Goal: Task Accomplishment & Management: Manage account settings

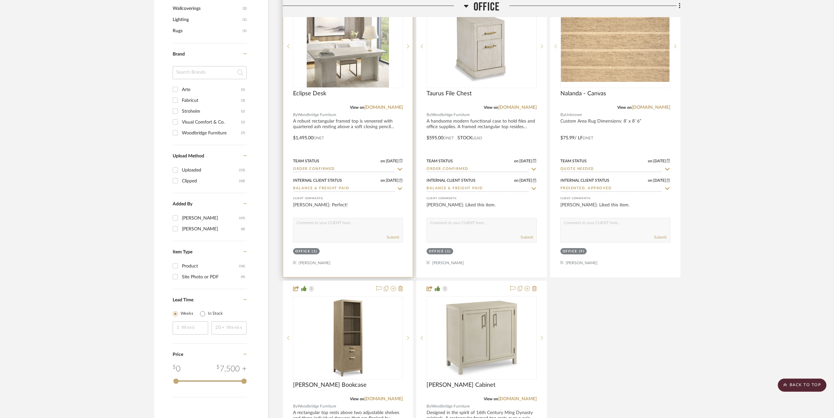
scroll to position [790, 0]
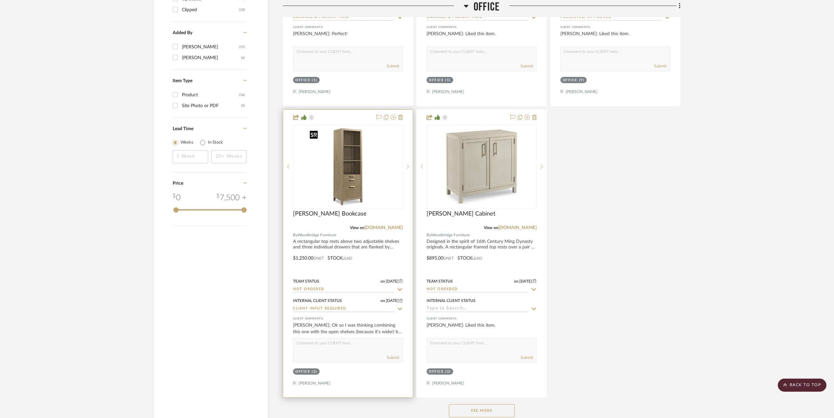
click at [0, 0] on img at bounding box center [0, 0] width 0 height 0
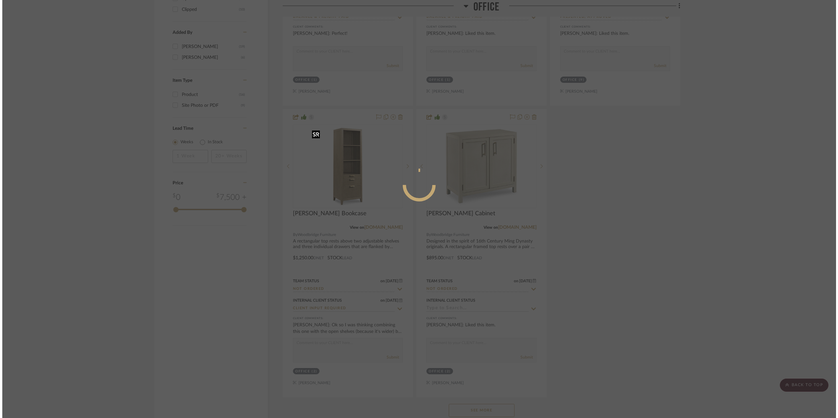
scroll to position [0, 0]
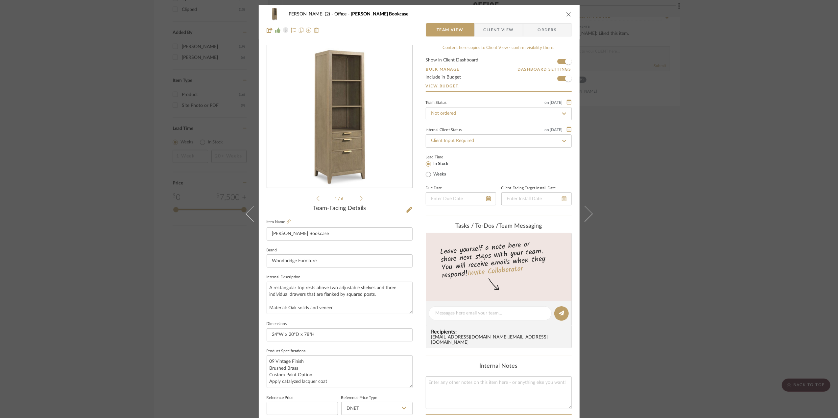
click at [348, 137] on img "0" at bounding box center [339, 116] width 143 height 143
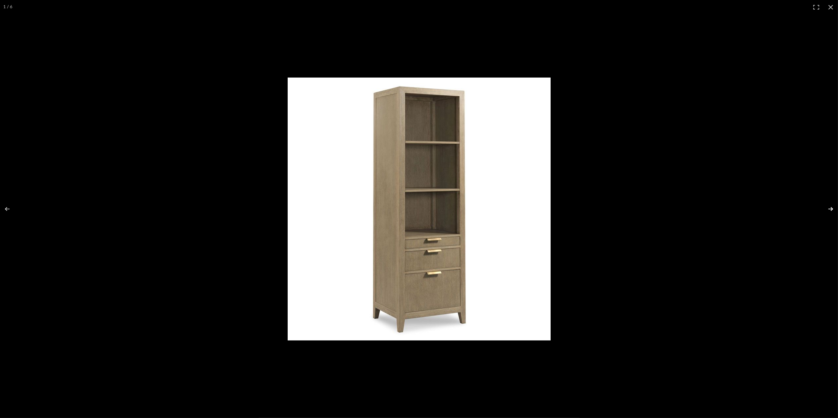
click at [829, 207] on button at bounding box center [826, 209] width 23 height 33
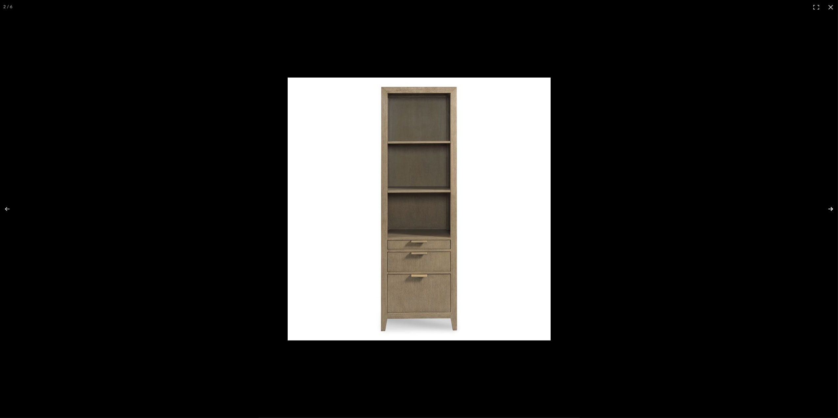
click at [829, 207] on button at bounding box center [826, 209] width 23 height 33
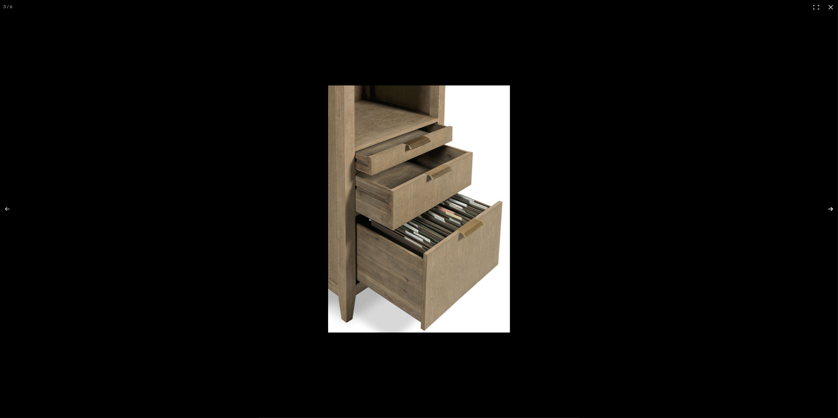
click at [829, 207] on button at bounding box center [826, 209] width 23 height 33
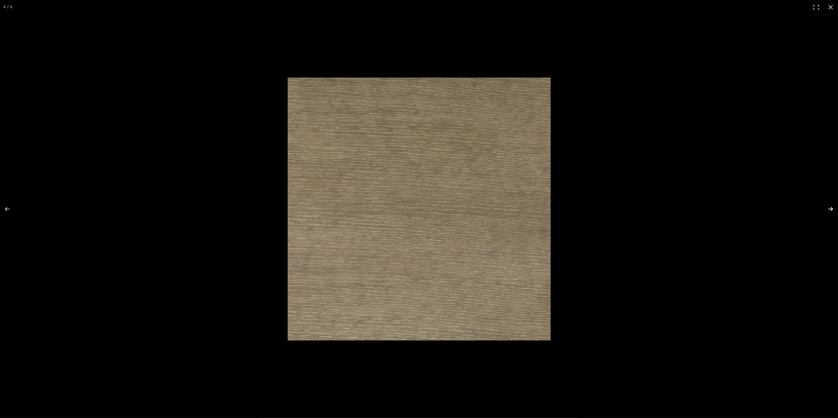
click at [829, 207] on button at bounding box center [826, 209] width 23 height 33
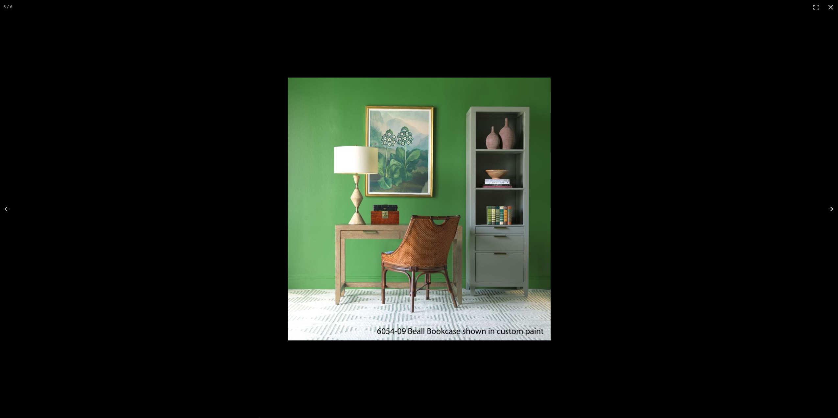
click at [830, 208] on button at bounding box center [826, 209] width 23 height 33
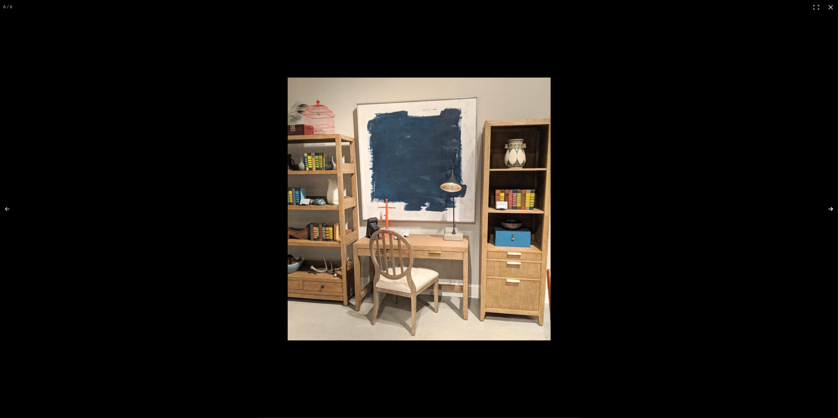
click at [830, 208] on button at bounding box center [826, 209] width 23 height 33
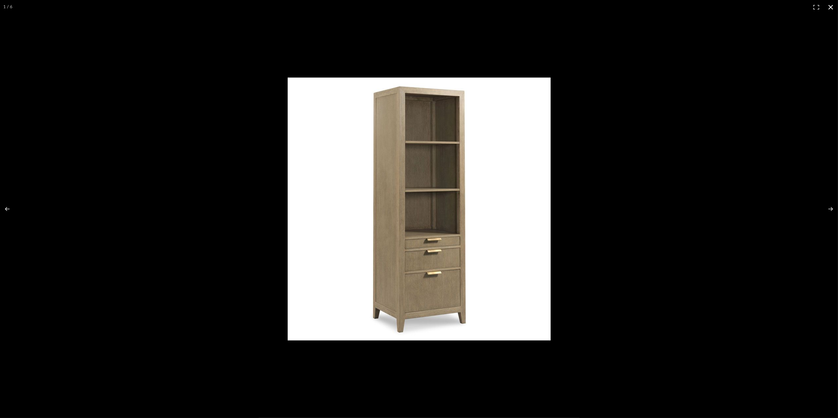
click at [832, 7] on button at bounding box center [831, 7] width 14 height 14
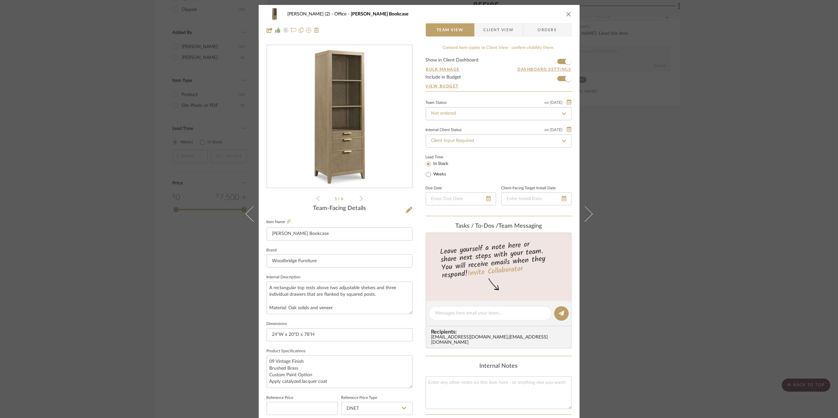
click at [697, 254] on div "[PERSON_NAME] (2) Office [PERSON_NAME] Bookcase Team View Client View Orders 1 …" at bounding box center [419, 209] width 838 height 418
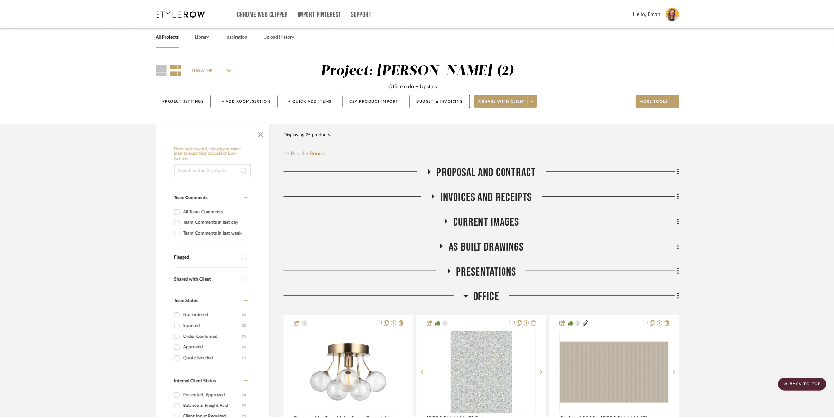
scroll to position [790, 0]
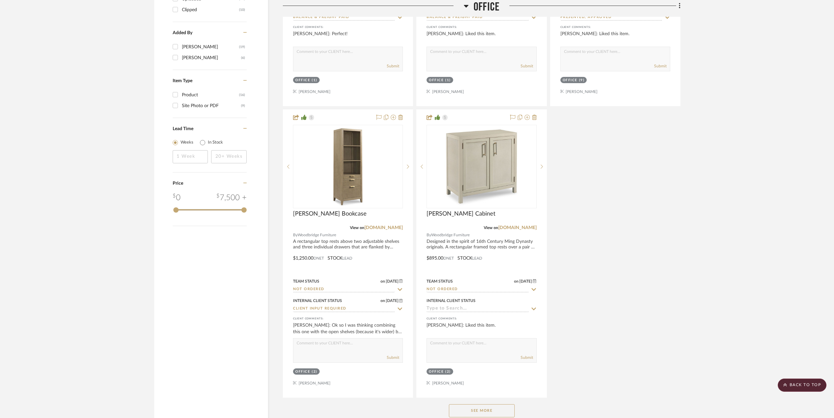
click at [492, 409] on button "See More" at bounding box center [482, 410] width 66 height 13
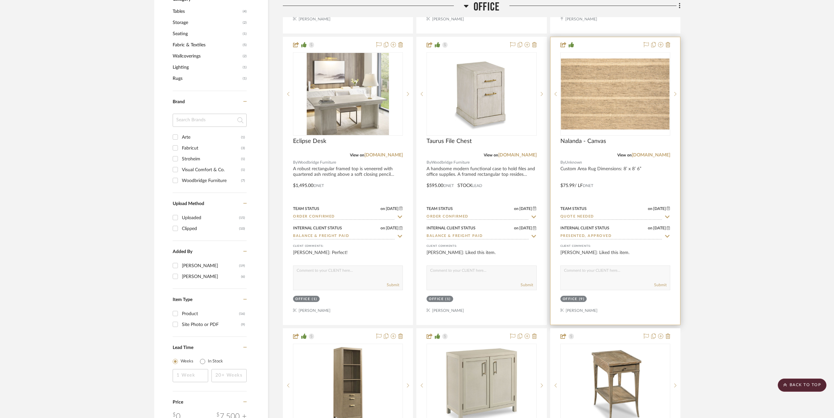
scroll to position [527, 0]
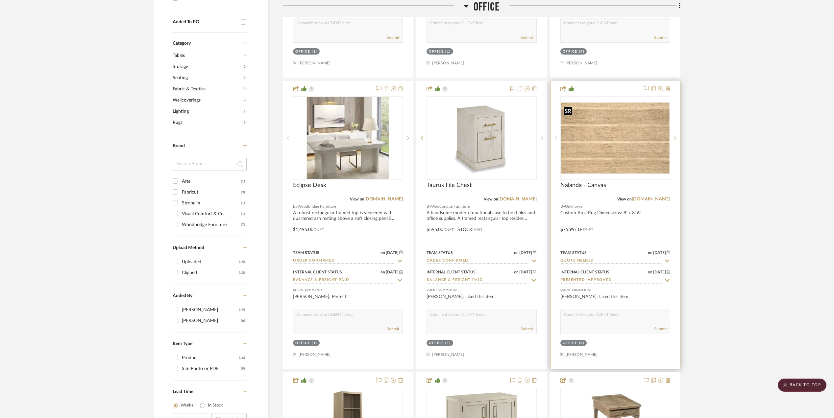
click at [609, 139] on img "0" at bounding box center [615, 138] width 109 height 71
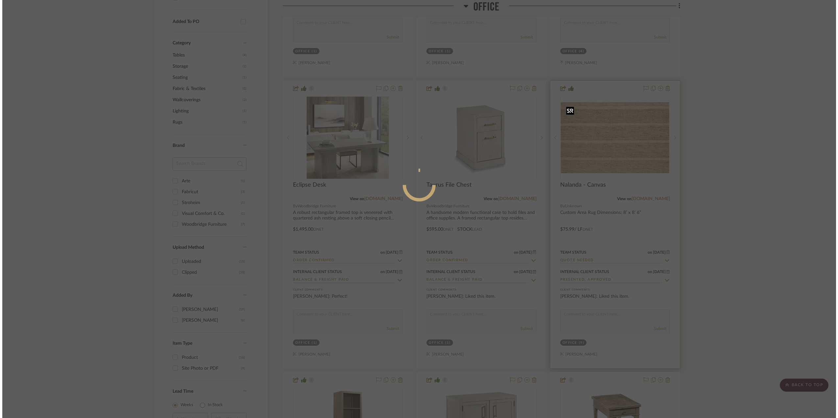
scroll to position [0, 0]
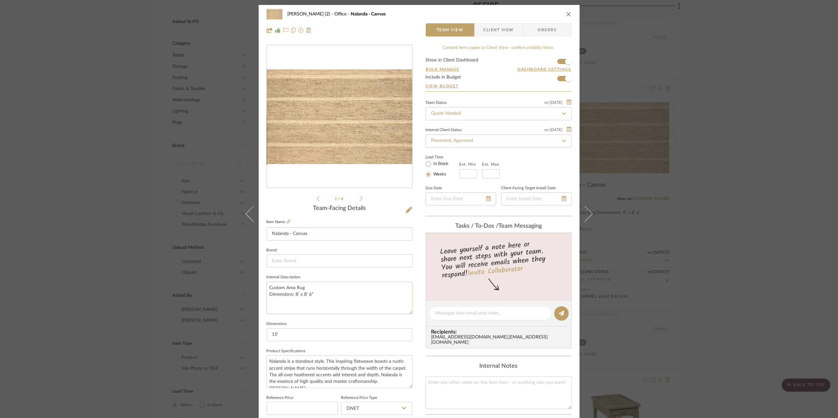
click at [278, 302] on textarea "Custom Area Rug Dimensions: 8’ x 8’ 6”" at bounding box center [340, 298] width 146 height 33
click at [327, 298] on textarea "Custom Area Rug Dimensions: 8’ x 8’ 6”" at bounding box center [340, 298] width 146 height 33
type textarea "Custom Area Rug Dimensions: 8’ x 8’ 6” Serged"
click at [763, 256] on div "[PERSON_NAME] (2) Office Nalanda - Canvas Team View Client View Orders 1 / 4 Te…" at bounding box center [419, 209] width 838 height 418
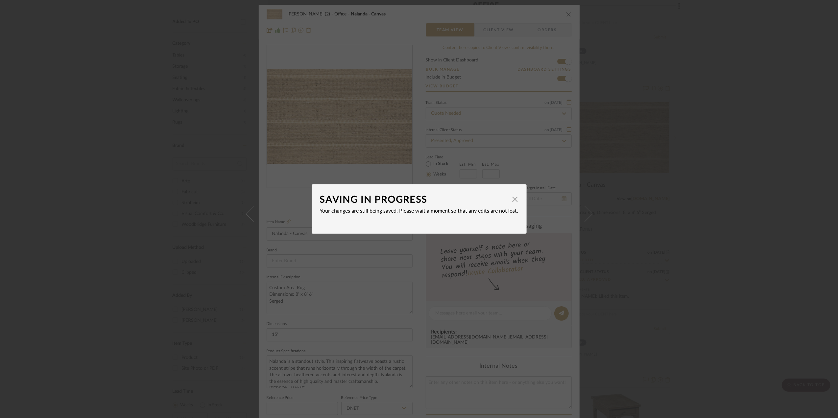
click at [748, 140] on div "SAVING IN PROGRESS × Your changes are still being saved. Please wait a moment s…" at bounding box center [419, 209] width 838 height 418
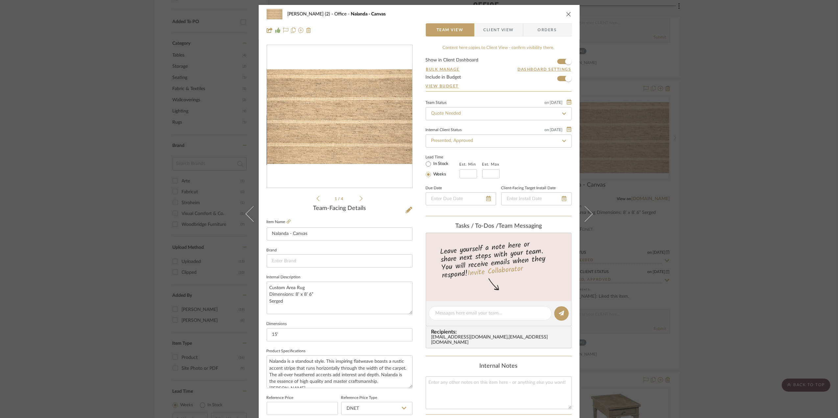
click at [755, 170] on div "[PERSON_NAME] (2) Office Nalanda - Canvas Team View Client View Orders 1 / 4 Te…" at bounding box center [419, 209] width 838 height 418
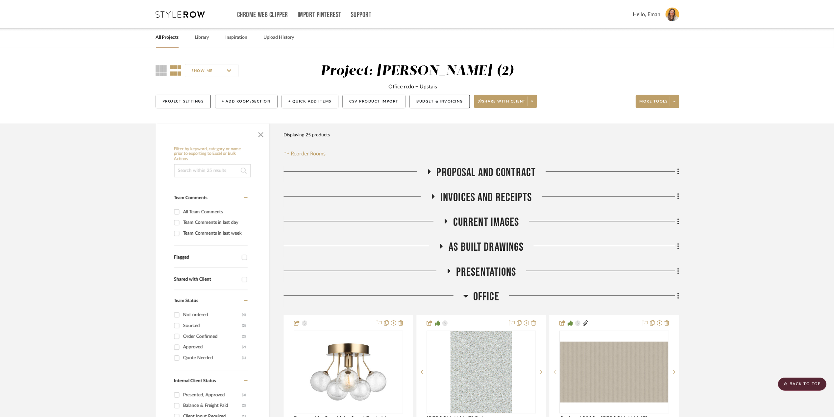
scroll to position [527, 0]
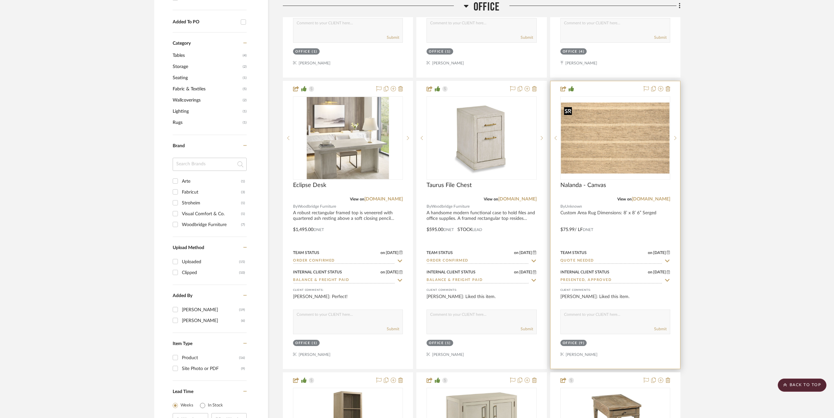
click at [616, 166] on img "0" at bounding box center [615, 138] width 109 height 71
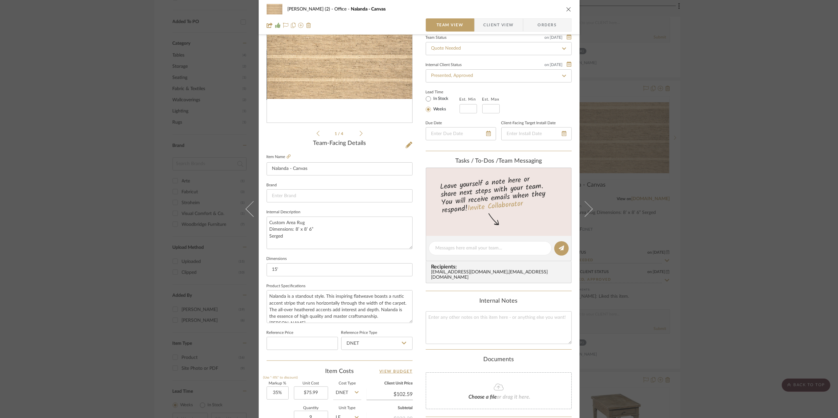
scroll to position [87, 0]
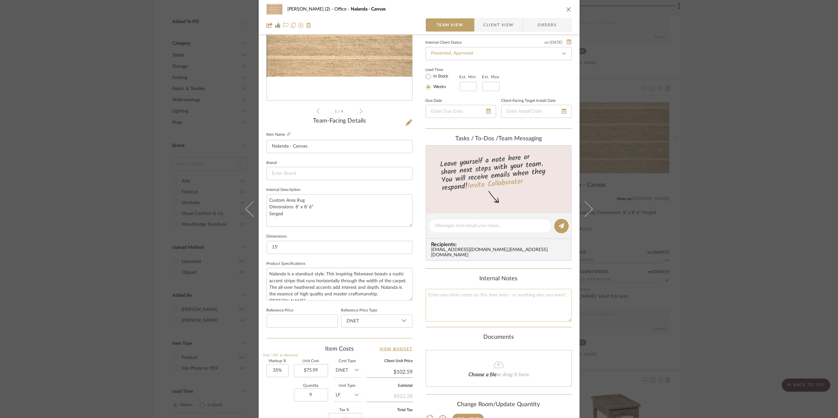
click at [452, 293] on textarea at bounding box center [499, 305] width 146 height 33
paste textarea "Total for this installation will be $703.00. This includes receiving, providing…"
type textarea "Total for this installation will be $703.00. This includes receiving, providing…"
click at [739, 251] on div "[PERSON_NAME] (2) Office Nalanda - Canvas Team View Client View Orders 1 / 4 Te…" at bounding box center [419, 209] width 838 height 418
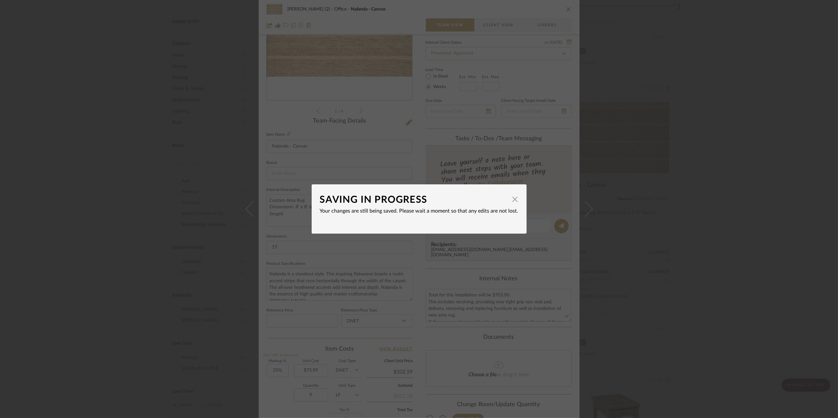
click at [745, 253] on div "SAVING IN PROGRESS × Your changes are still being saved. Please wait a moment s…" at bounding box center [419, 209] width 838 height 418
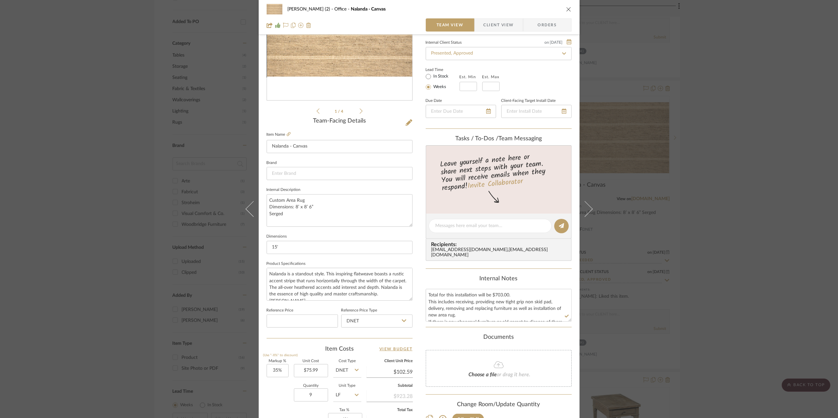
click at [747, 273] on div "[PERSON_NAME] (2) Office Nalanda - Canvas Team View Client View Orders 1 / 4 Te…" at bounding box center [419, 209] width 838 height 418
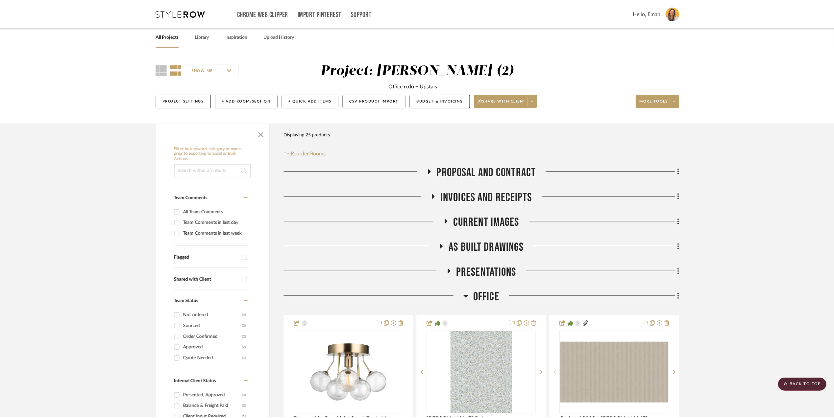
scroll to position [527, 0]
